Goal: Find contact information: Find contact information

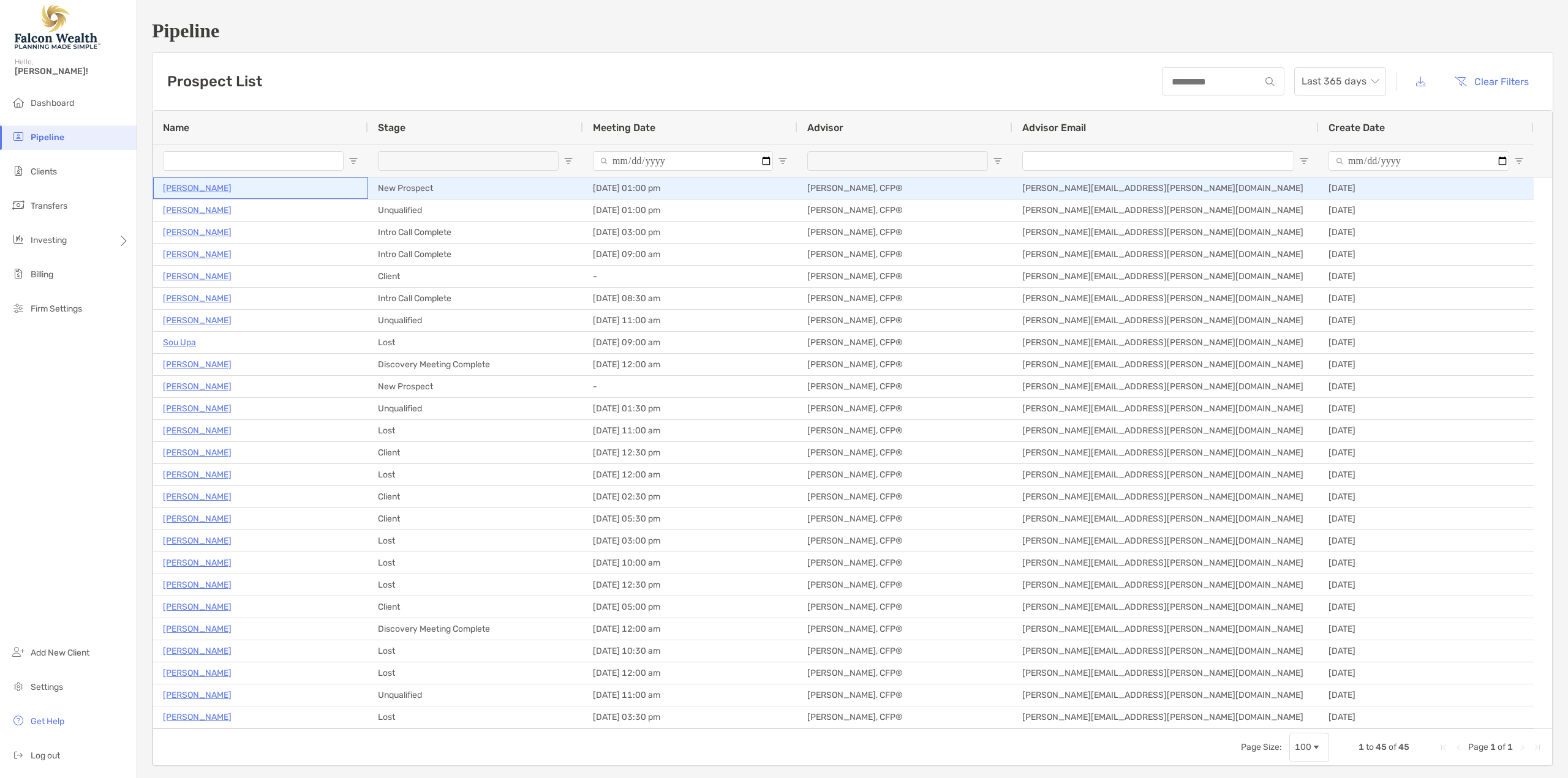
click at [189, 188] on p "[PERSON_NAME]" at bounding box center [196, 188] width 68 height 15
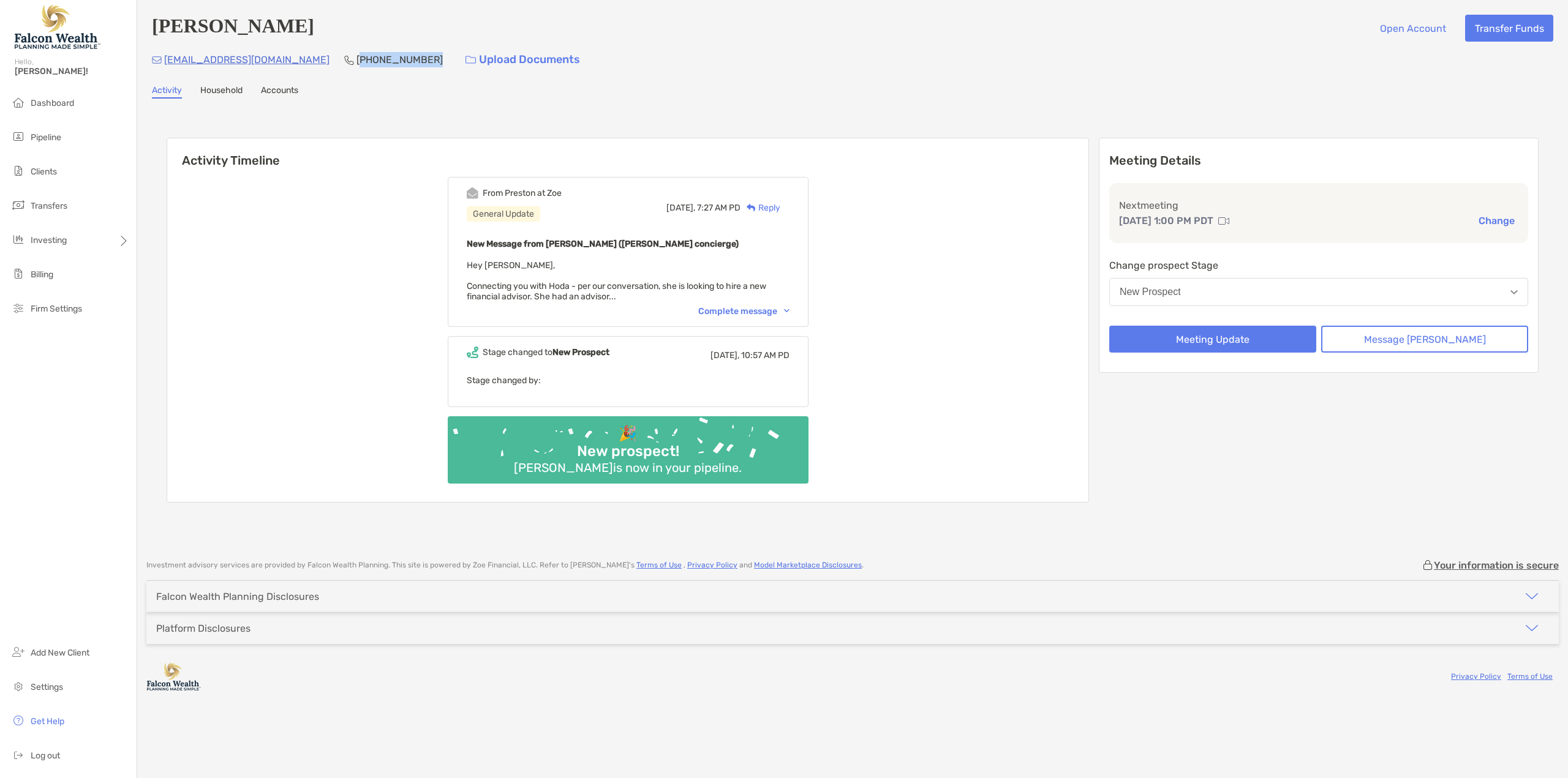
drag, startPoint x: 374, startPoint y: 61, endPoint x: 303, endPoint y: 63, distance: 71.0
click at [303, 63] on div "hodafitnow@gmail.com (206) 785-4992 Upload Documents" at bounding box center [852, 60] width 1402 height 27
copy p "206) 785-4992"
